Goal: Find specific page/section: Find specific page/section

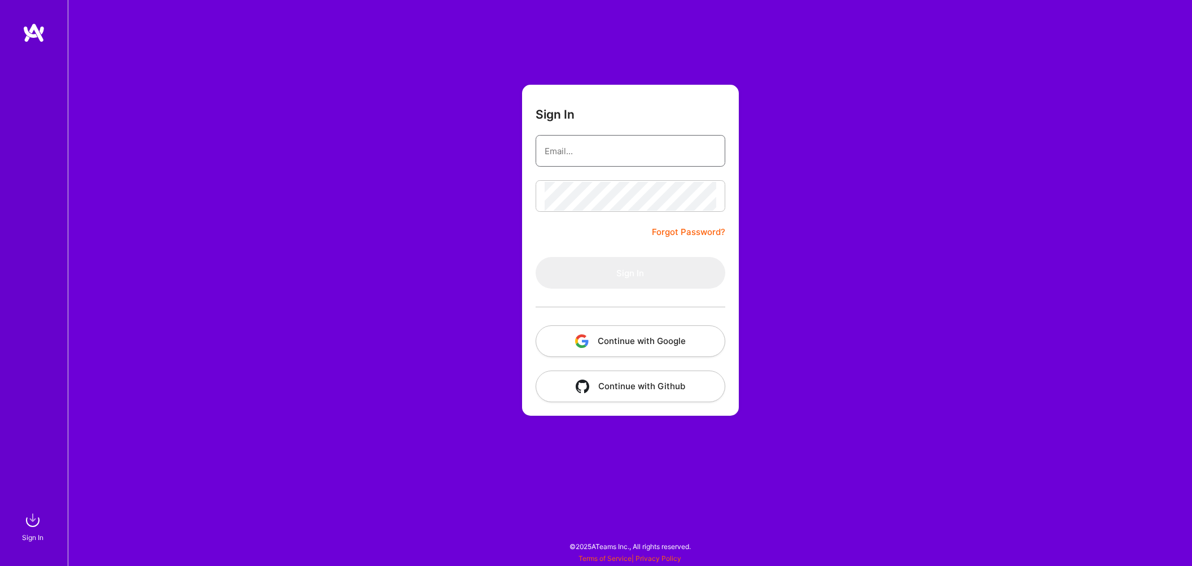
type input "mohansinghjaipur@gmail.com"
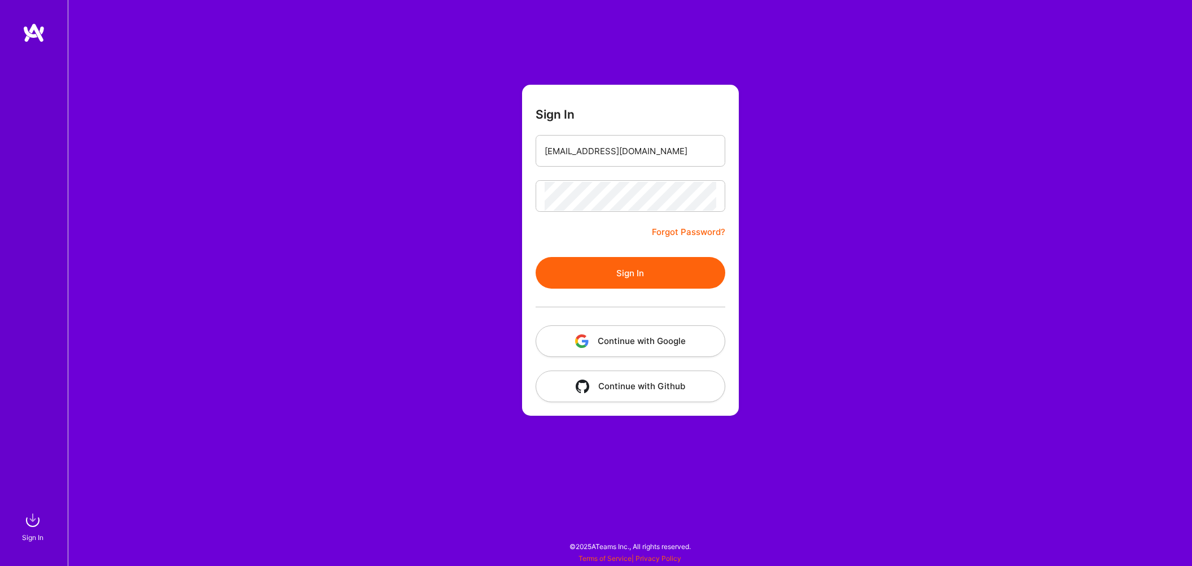
click at [623, 268] on button "Sign In" at bounding box center [631, 273] width 190 height 32
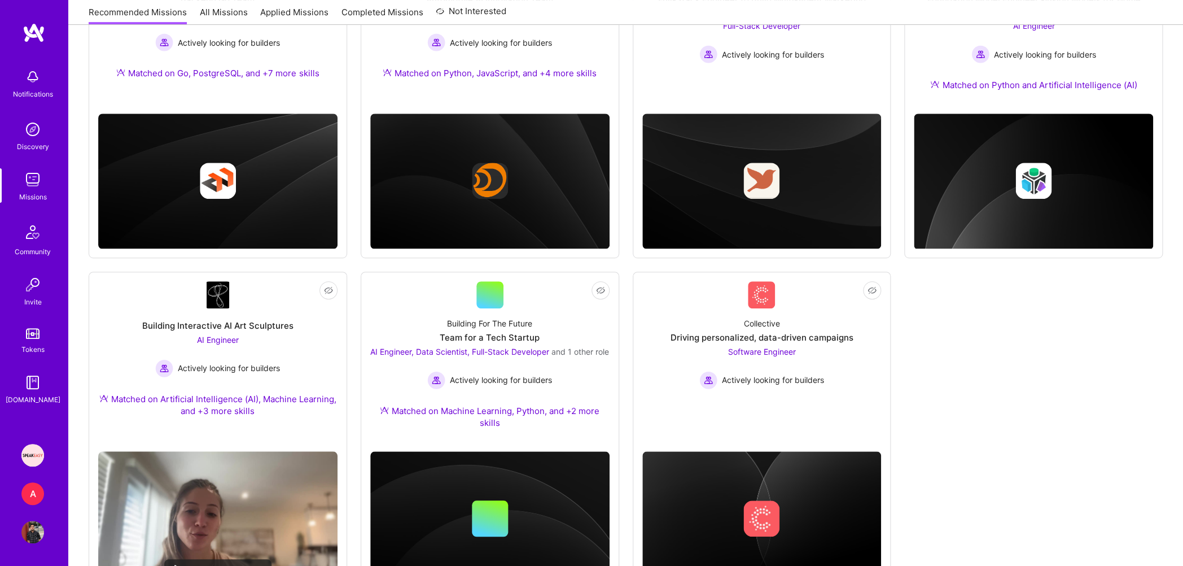
scroll to position [283, 0]
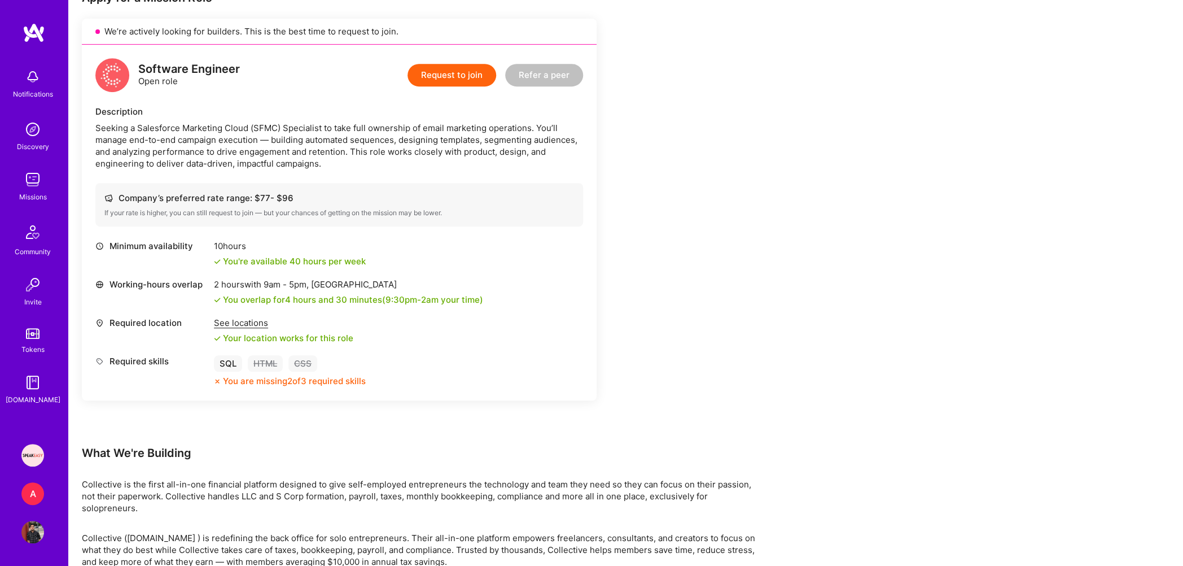
scroll to position [485, 0]
